Goal: Information Seeking & Learning: Learn about a topic

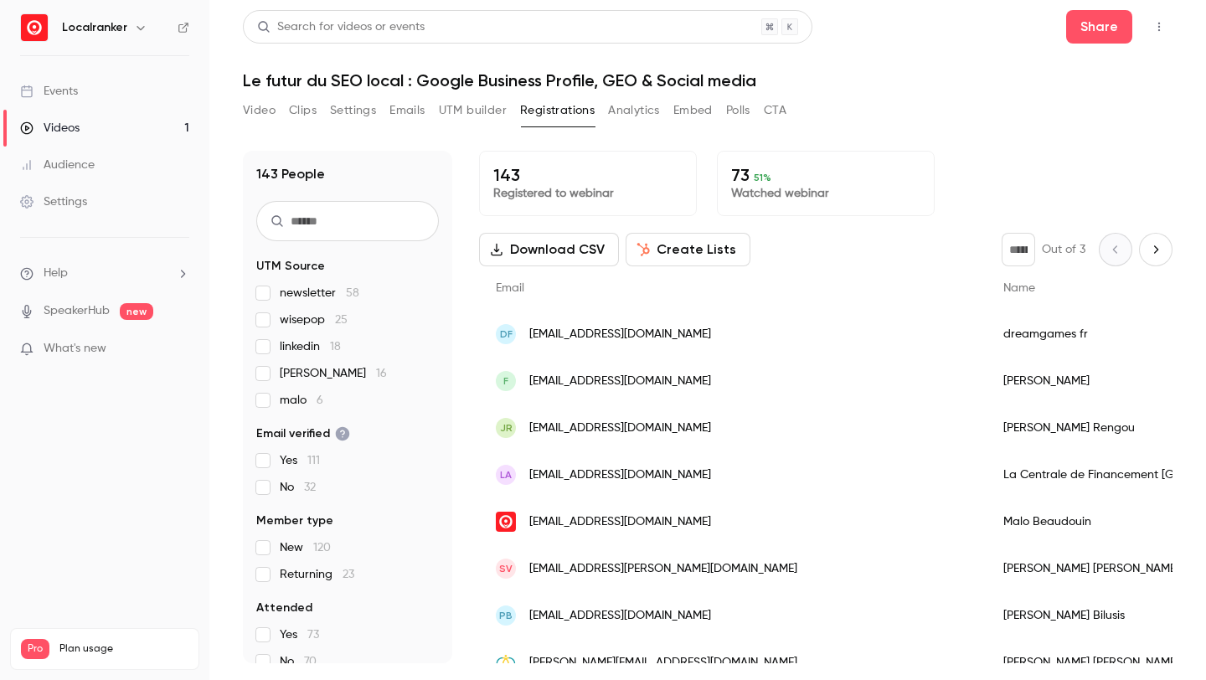
click at [739, 179] on p "73 51 %" at bounding box center [825, 175] width 189 height 20
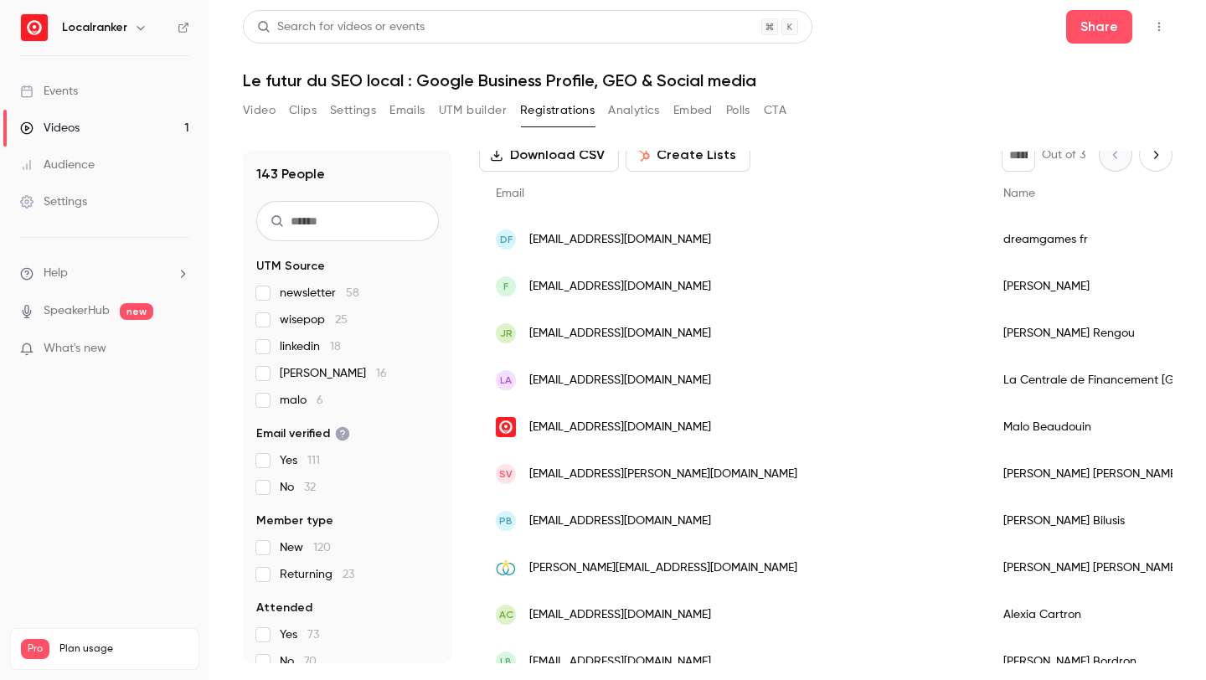
scroll to position [100, 0]
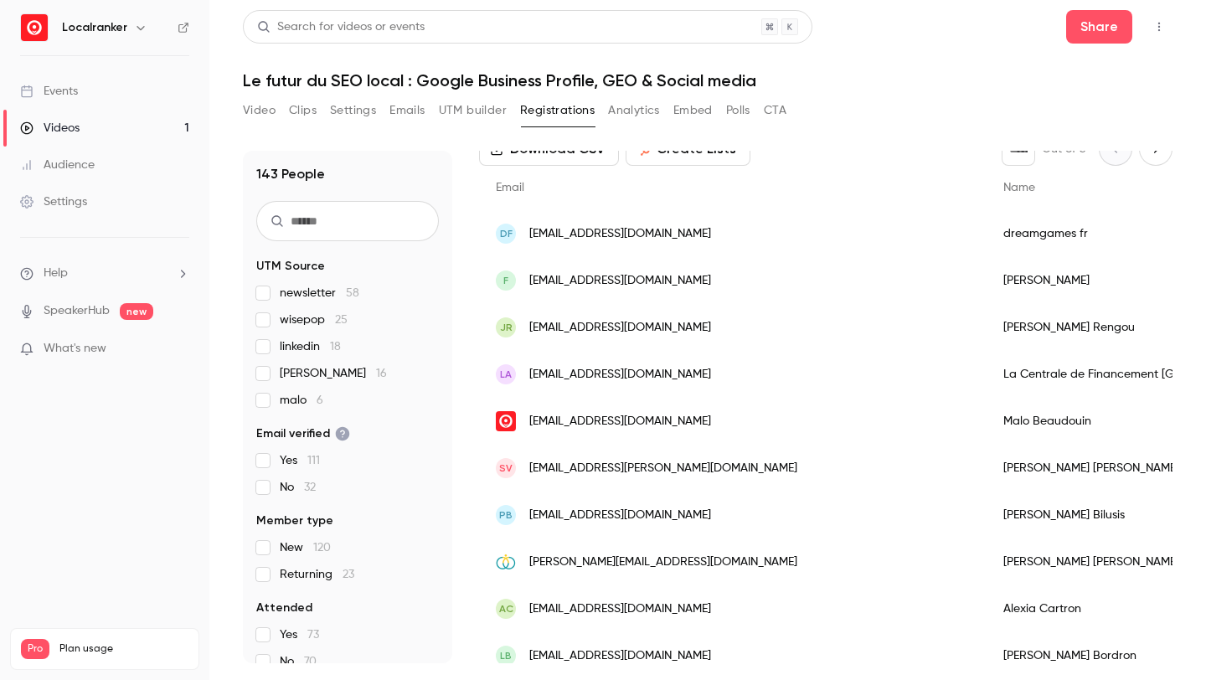
click at [629, 106] on button "Analytics" at bounding box center [634, 110] width 52 height 27
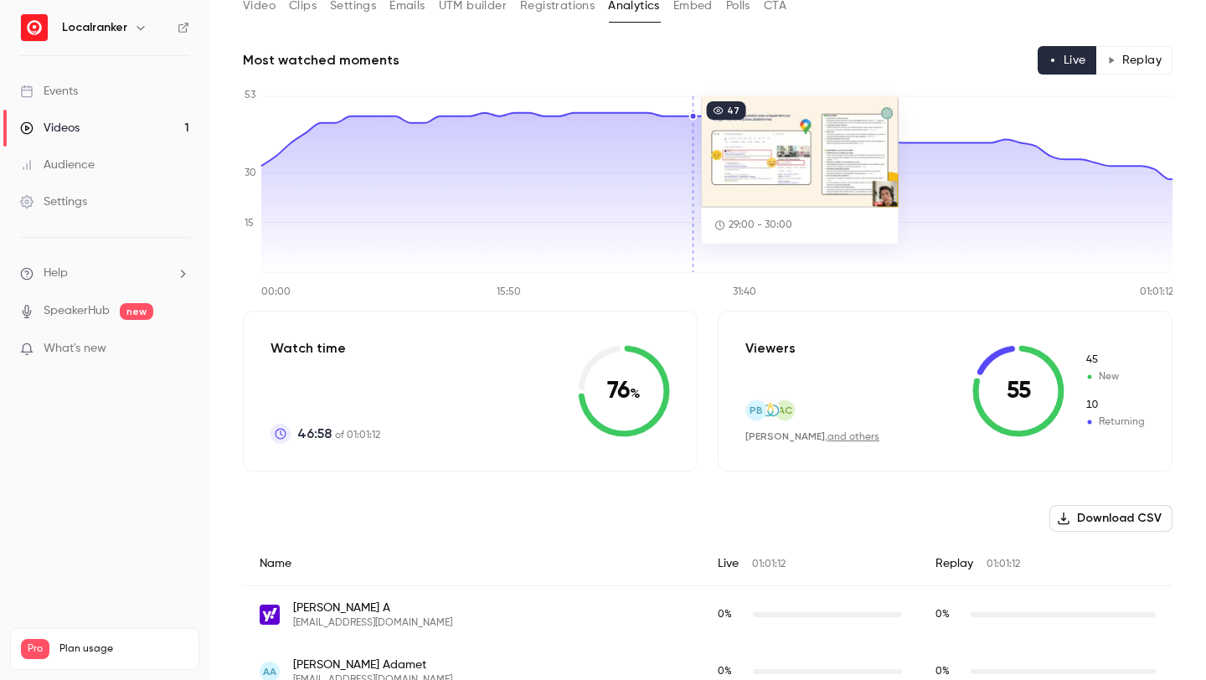
scroll to position [157, 0]
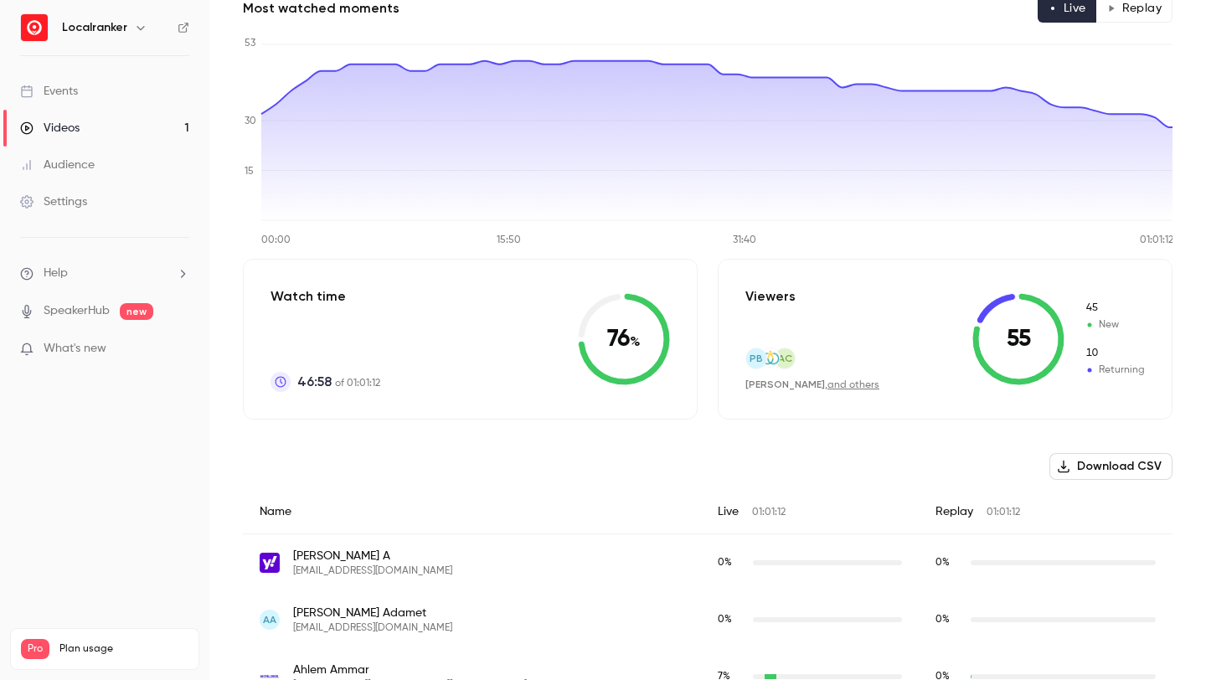
click at [845, 384] on link "and others" at bounding box center [853, 385] width 52 height 10
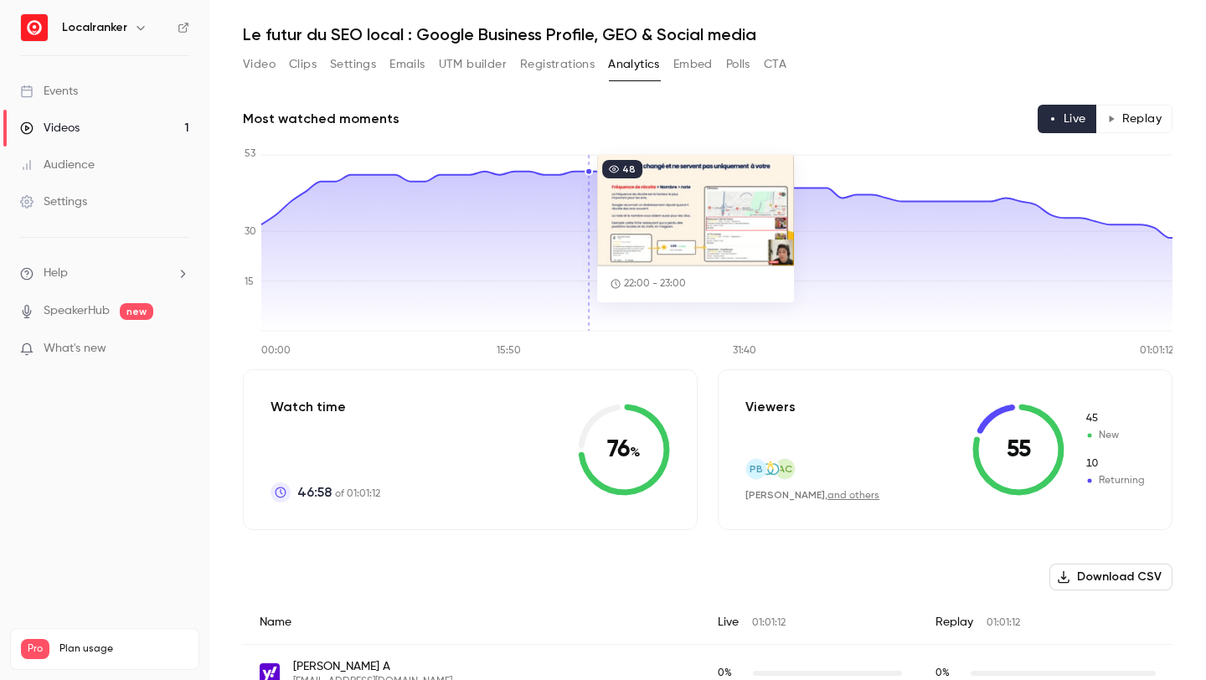
scroll to position [49, 0]
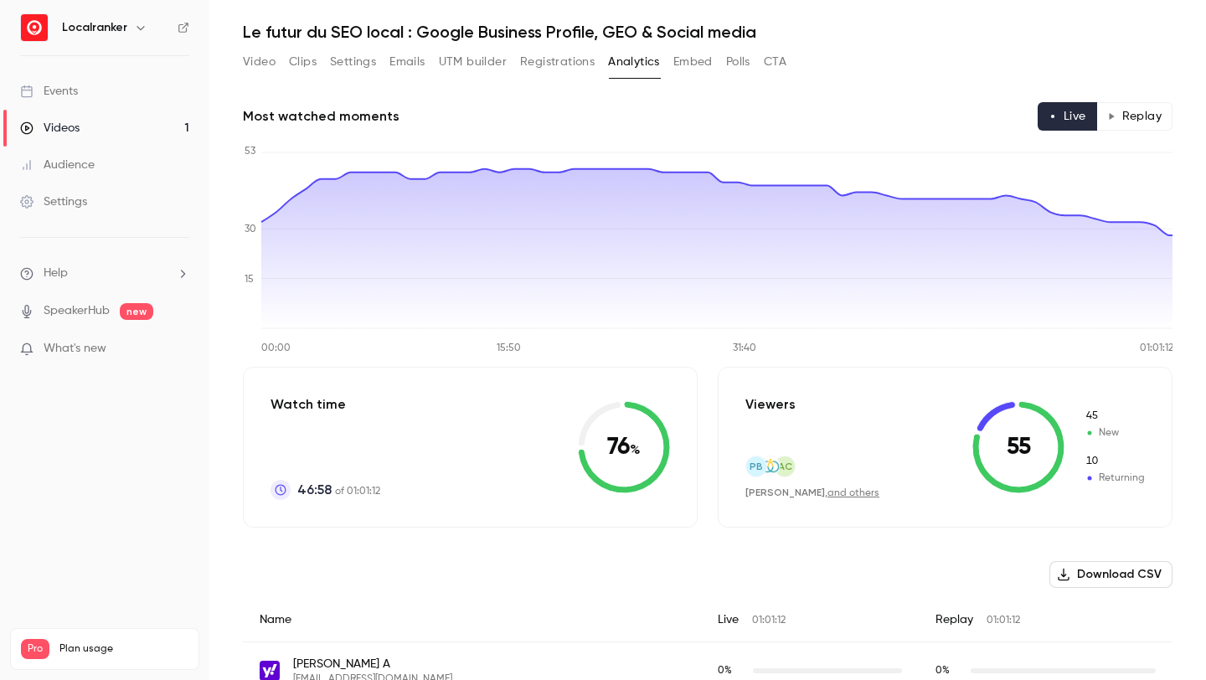
click at [1148, 127] on button "Replay" at bounding box center [1134, 116] width 76 height 28
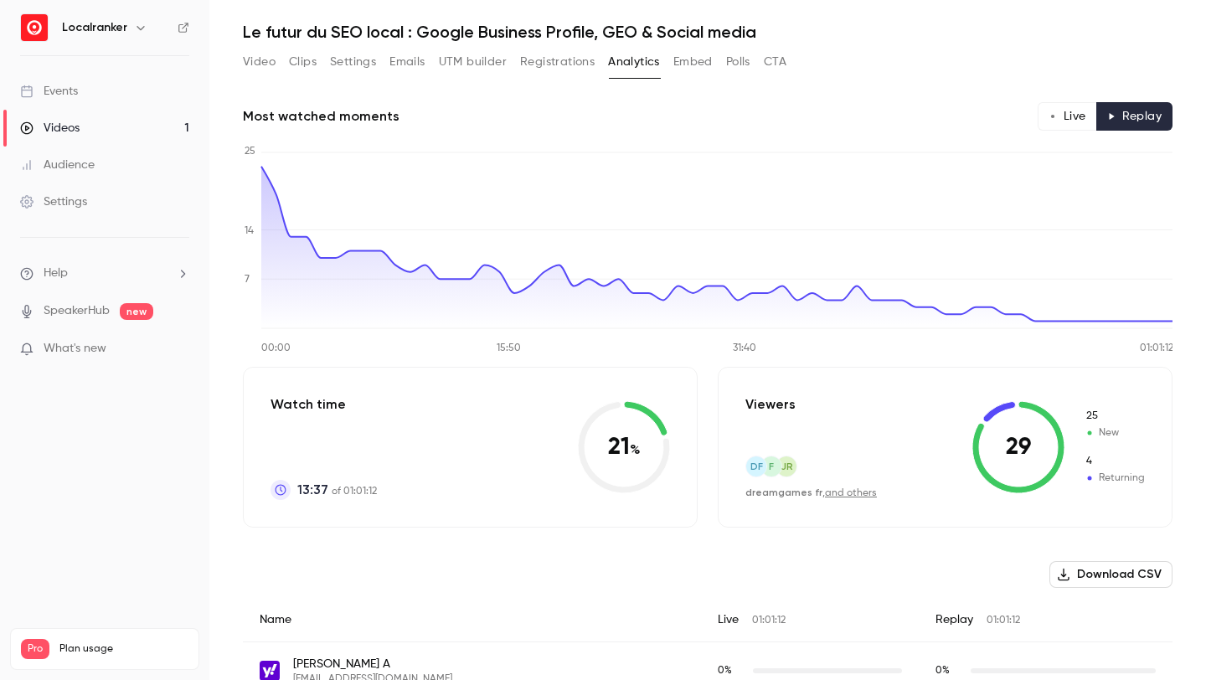
click at [855, 494] on link "and others" at bounding box center [851, 493] width 52 height 10
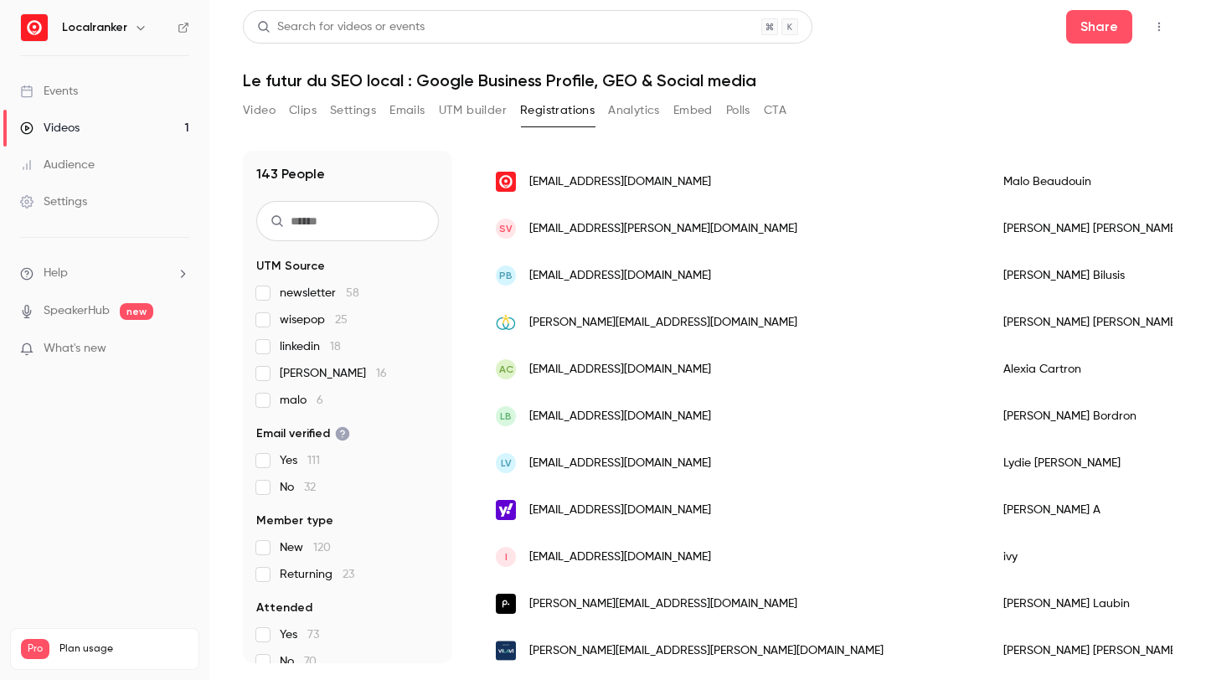
scroll to position [346, 0]
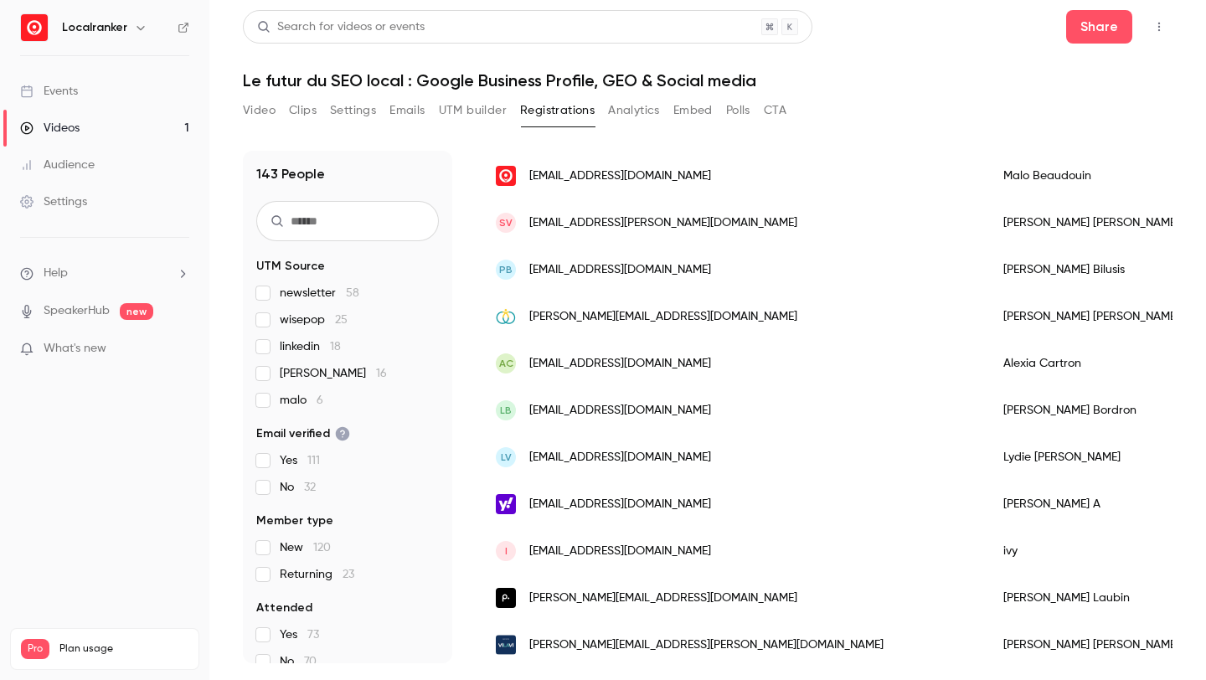
click at [986, 415] on div "[PERSON_NAME]" at bounding box center [1198, 410] width 425 height 47
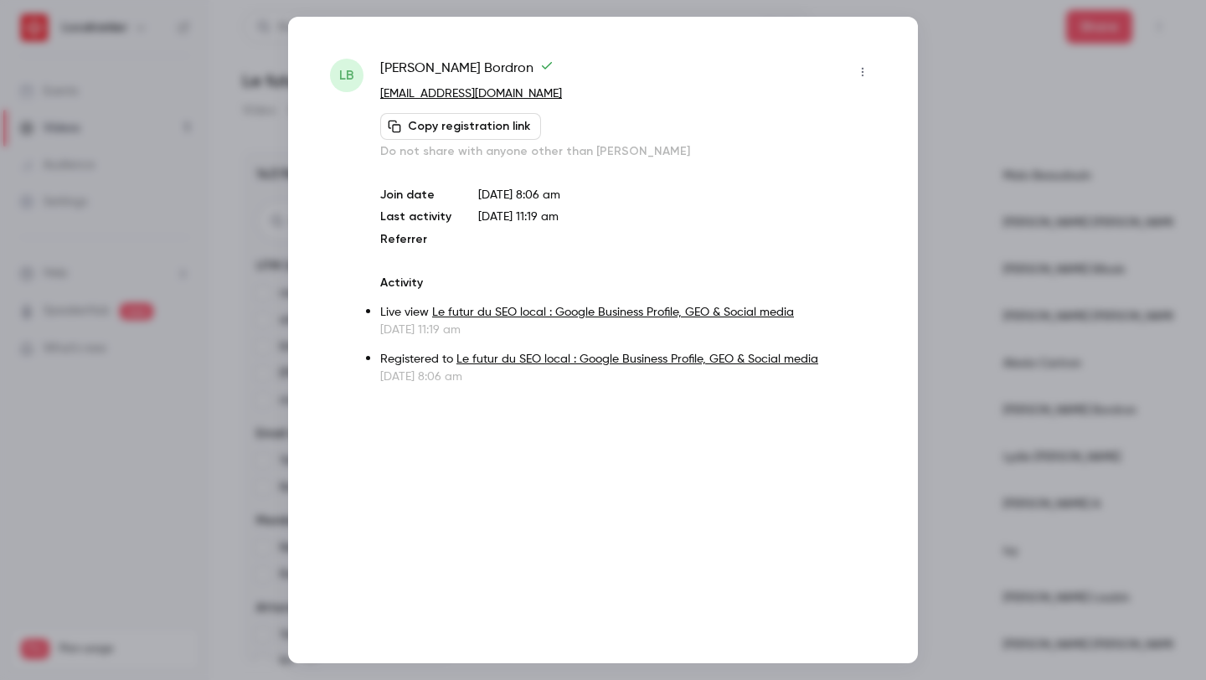
click at [994, 95] on div at bounding box center [603, 340] width 1206 height 680
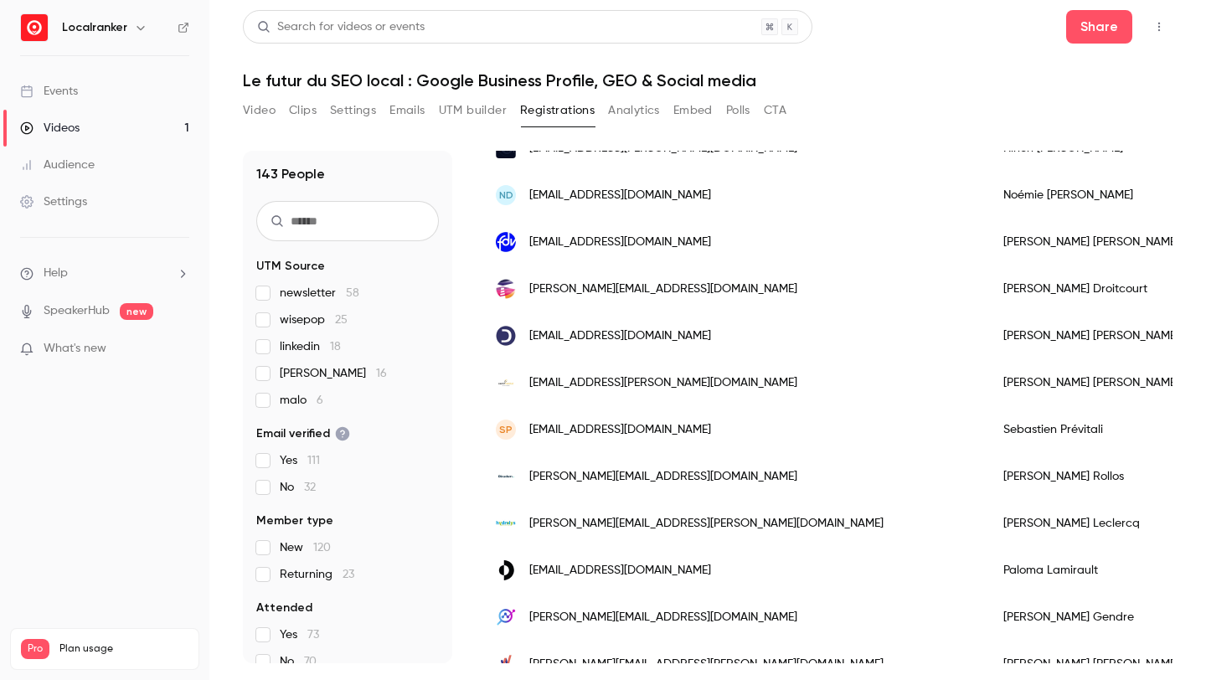
scroll to position [1737, 0]
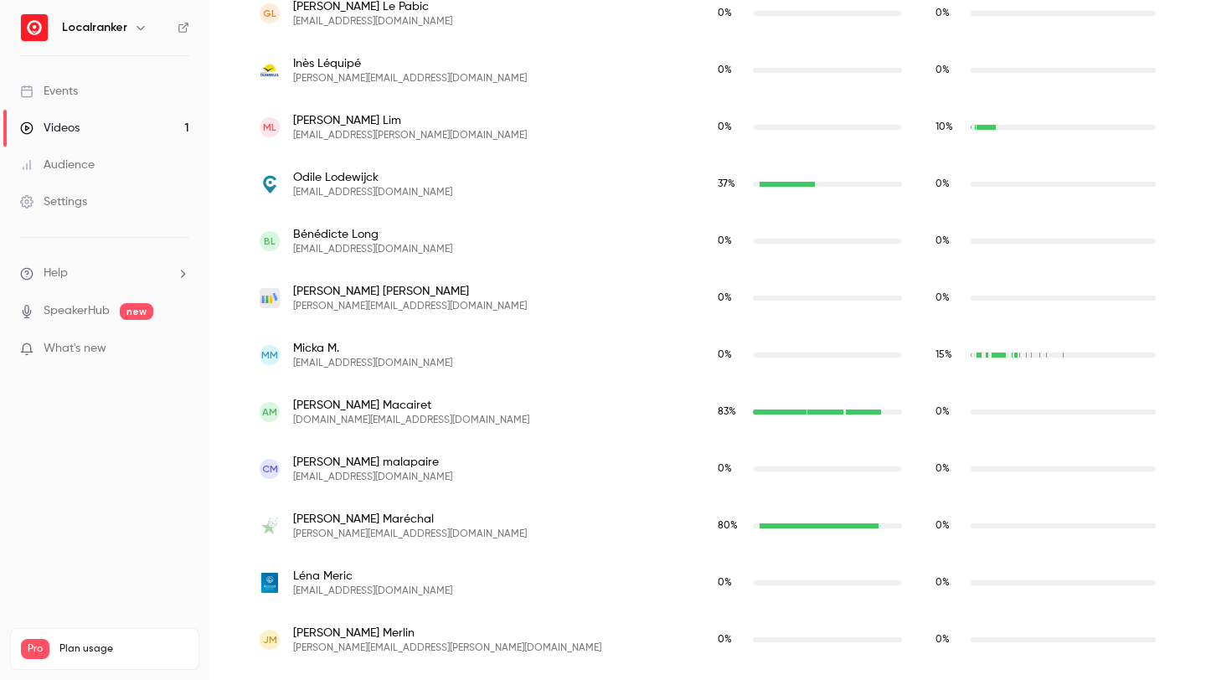
scroll to position [5739, 0]
